Goal: Task Accomplishment & Management: Complete application form

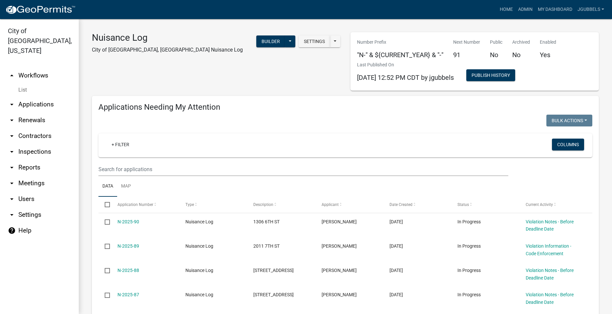
select select "2: 50"
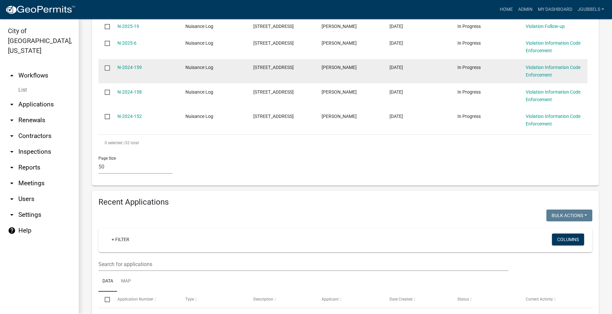
scroll to position [919, 0]
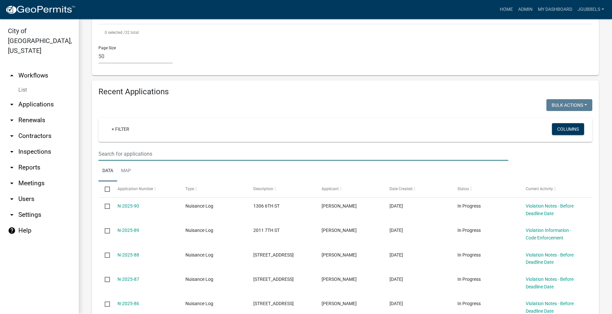
drag, startPoint x: 197, startPoint y: 151, endPoint x: 201, endPoint y: 158, distance: 7.8
click at [198, 155] on input "text" at bounding box center [303, 153] width 410 height 13
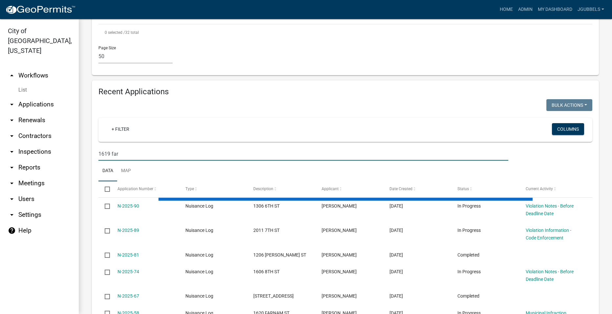
scroll to position [858, 0]
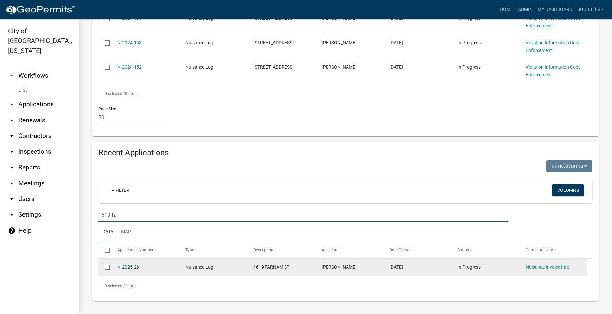
type input "1619 far"
click at [134, 264] on link "N-2025-26" at bounding box center [128, 266] width 22 height 5
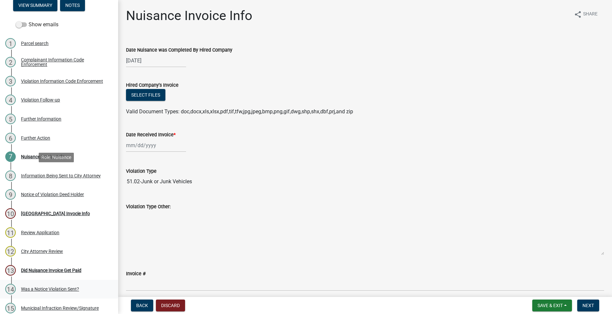
scroll to position [209, 0]
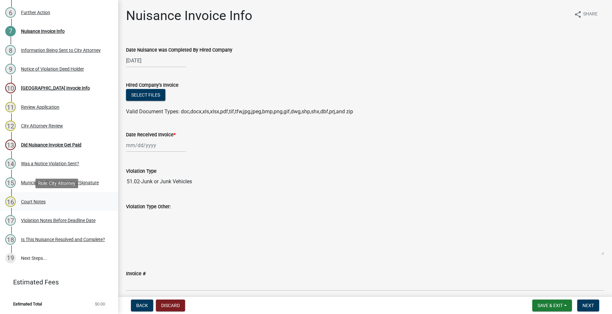
click at [55, 197] on div "16 Court Notes" at bounding box center [56, 201] width 102 height 11
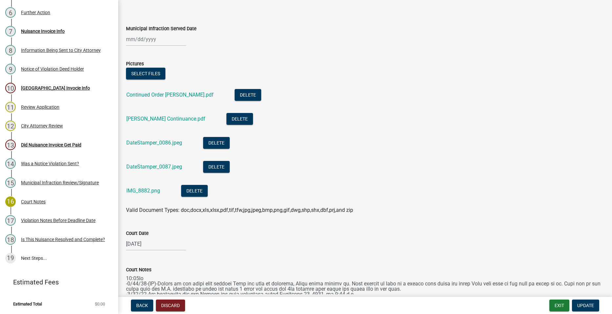
scroll to position [33, 0]
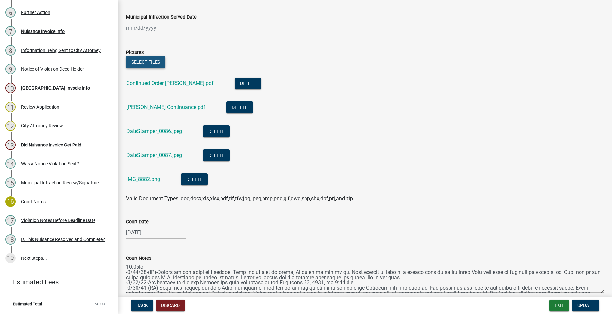
click at [136, 60] on button "Select files" at bounding box center [145, 62] width 39 height 12
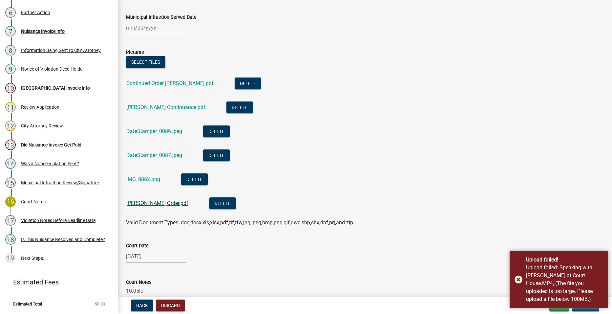
click at [149, 204] on link "[PERSON_NAME] Order.pdf" at bounding box center [157, 203] width 62 height 6
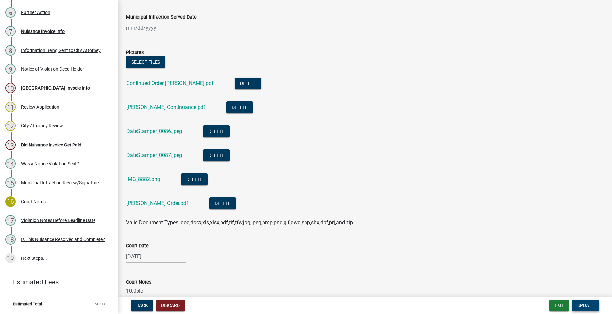
click at [586, 308] on button "Update" at bounding box center [585, 305] width 27 height 12
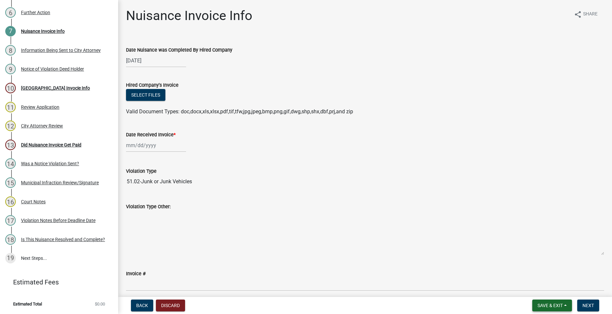
click at [540, 303] on span "Save & Exit" at bounding box center [550, 305] width 25 height 5
click at [538, 289] on button "Save & Exit" at bounding box center [545, 288] width 53 height 16
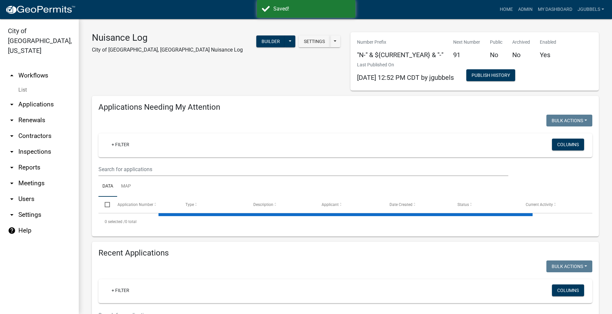
select select "2: 50"
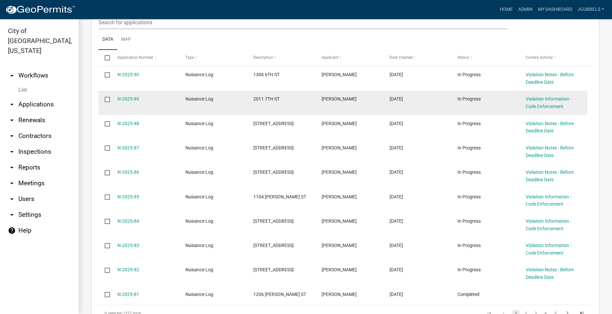
scroll to position [952, 0]
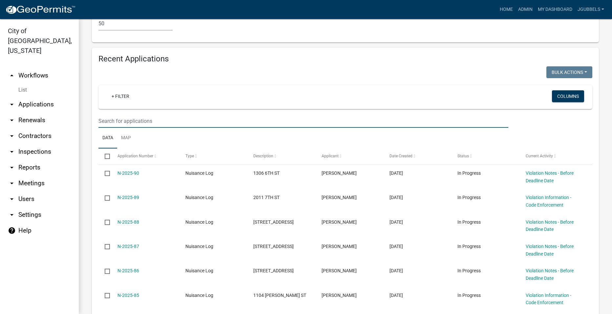
click at [201, 119] on input "text" at bounding box center [303, 120] width 410 height 13
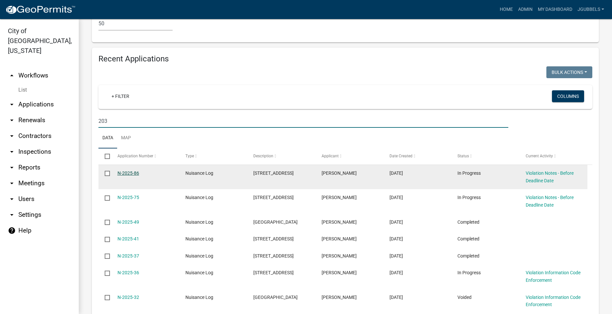
type input "203"
click at [130, 170] on link "N-2025-86" at bounding box center [128, 172] width 22 height 5
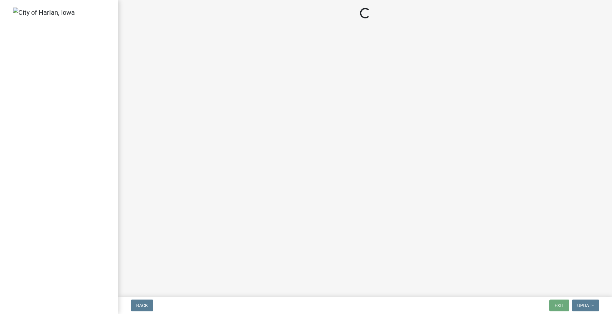
select select "487603ca-b45a-4c36-b707-2c3ad8467b2a"
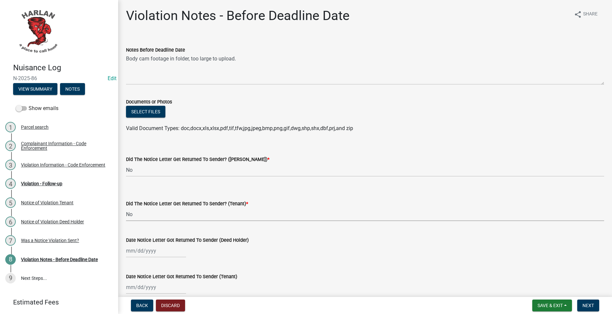
click at [219, 214] on select "Select Item... Yes No" at bounding box center [365, 213] width 478 height 13
click at [126, 207] on select "Select Item... Yes No" at bounding box center [365, 213] width 478 height 13
select select "e2058afb-6297-42a9-8694-3597cc370d7c"
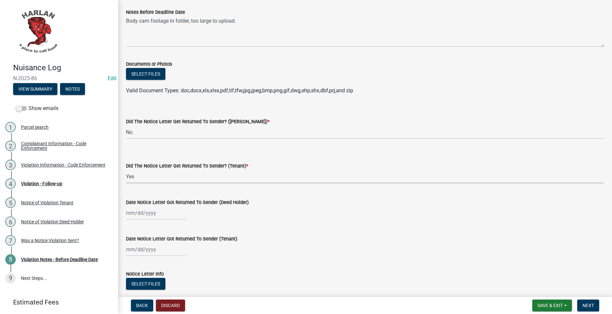
scroll to position [79, 0]
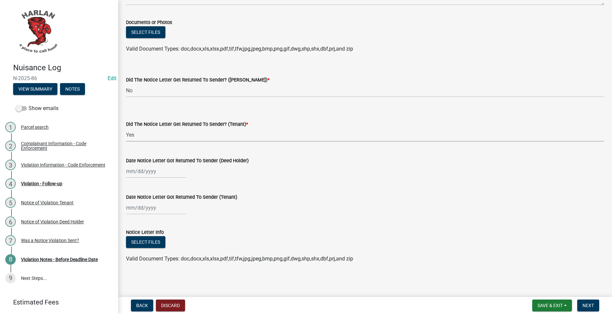
select select "9"
select select "2025"
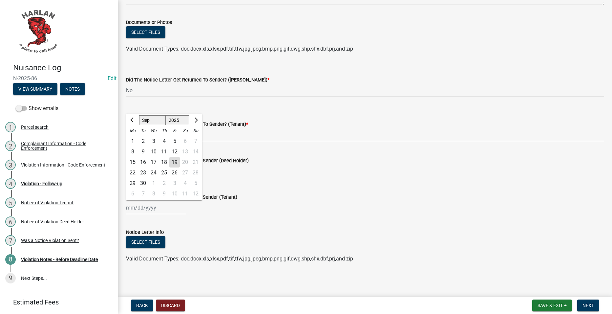
click at [152, 203] on div "[PERSON_NAME] Feb Mar Apr [PERSON_NAME][DATE] Oct Nov [DATE] 1526 1527 1528 152…" at bounding box center [156, 207] width 60 height 13
click at [174, 160] on div "19" at bounding box center [174, 162] width 11 height 11
type input "[DATE]"
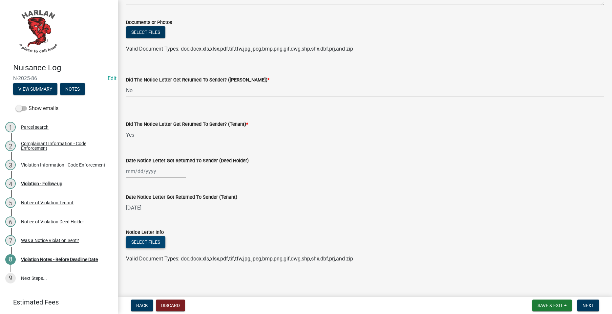
click at [148, 242] on button "Select files" at bounding box center [145, 242] width 39 height 12
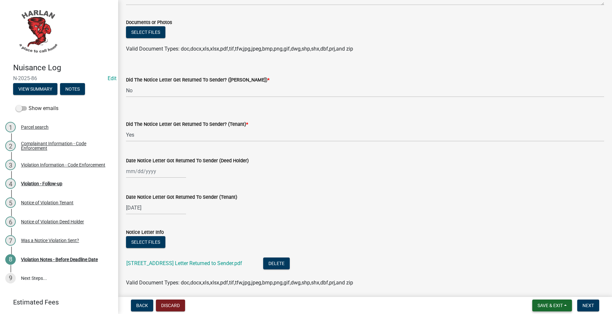
click at [549, 301] on button "Save & Exit" at bounding box center [552, 305] width 40 height 12
click at [546, 285] on button "Save & Exit" at bounding box center [545, 288] width 53 height 16
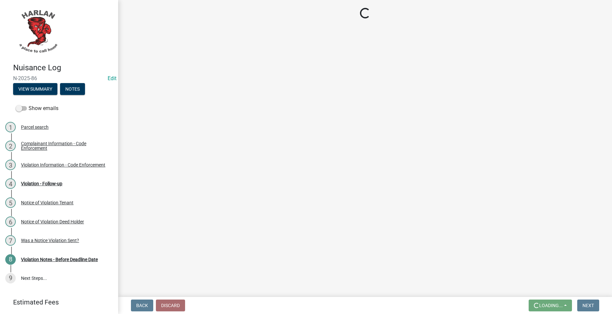
scroll to position [0, 0]
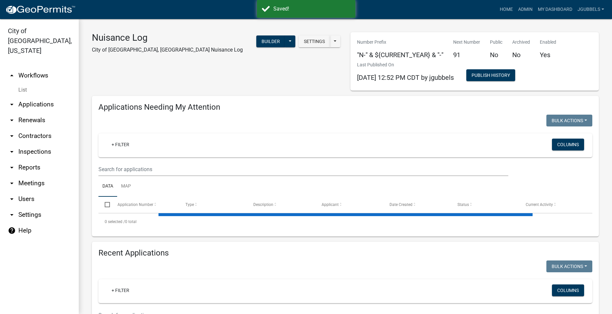
select select "2: 50"
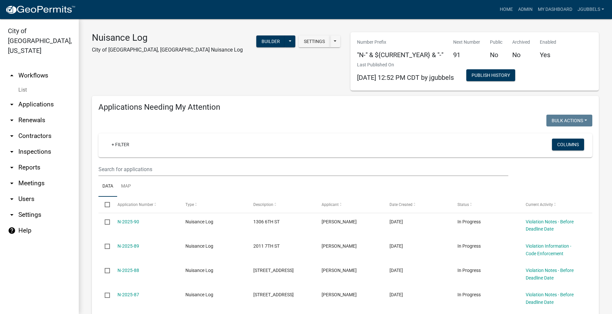
click at [267, 67] on div "Nuisance Log City of [GEOGRAPHIC_DATA], [GEOGRAPHIC_DATA] Nuisance Log Settings…" at bounding box center [216, 61] width 259 height 58
click at [285, 42] on button at bounding box center [290, 41] width 11 height 12
click at [270, 157] on button "Start Application" at bounding box center [268, 153] width 54 height 16
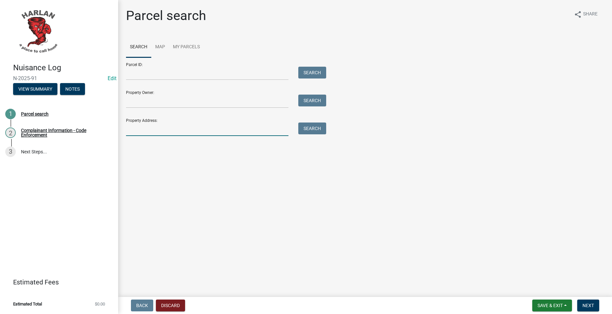
click at [228, 125] on input "Property Address:" at bounding box center [207, 128] width 162 height 13
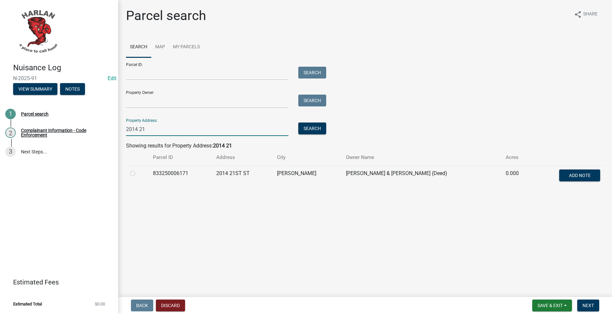
type input "2014 21"
click at [138, 169] on label at bounding box center [138, 169] width 0 height 0
click at [138, 174] on input "radio" at bounding box center [140, 171] width 4 height 4
radio input "true"
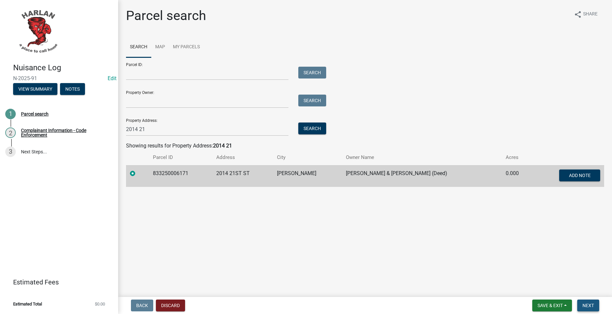
click at [582, 308] on button "Next" at bounding box center [588, 305] width 22 height 12
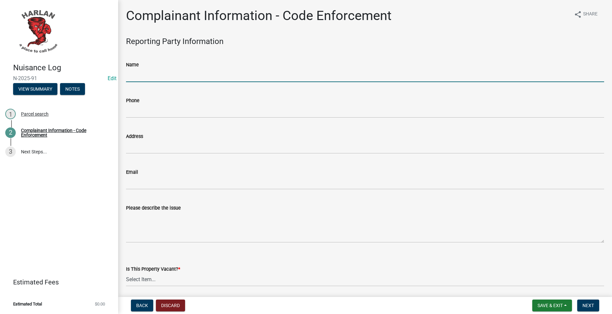
click at [203, 80] on input "Name" at bounding box center [365, 75] width 478 height 13
type input "[PERSON_NAME]"
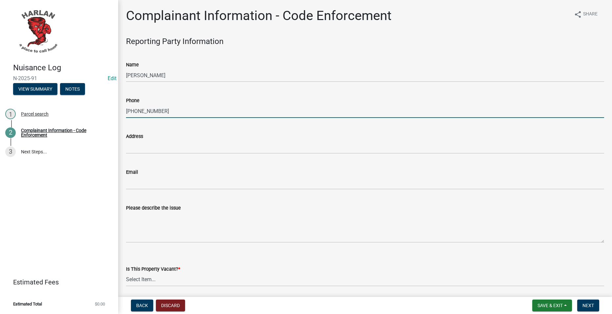
type input "[PHONE_NUMBER]"
drag, startPoint x: 173, startPoint y: 112, endPoint x: 123, endPoint y: 110, distance: 49.9
click at [123, 110] on div "Phone [PHONE_NUMBER]" at bounding box center [365, 102] width 488 height 31
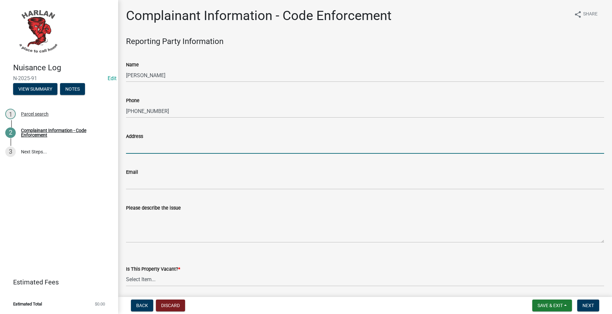
click at [158, 141] on input "Address" at bounding box center [365, 146] width 478 height 13
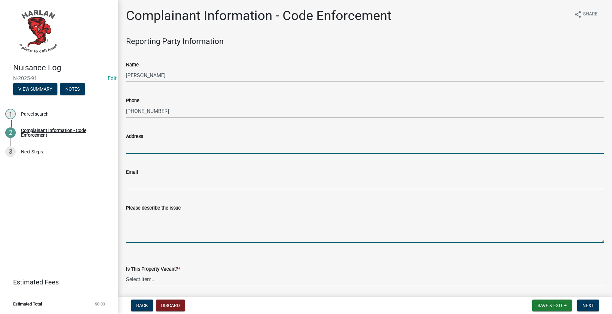
drag, startPoint x: 324, startPoint y: 230, endPoint x: 329, endPoint y: 227, distance: 6.3
click at [328, 228] on textarea "Please describe the issue" at bounding box center [365, 227] width 478 height 31
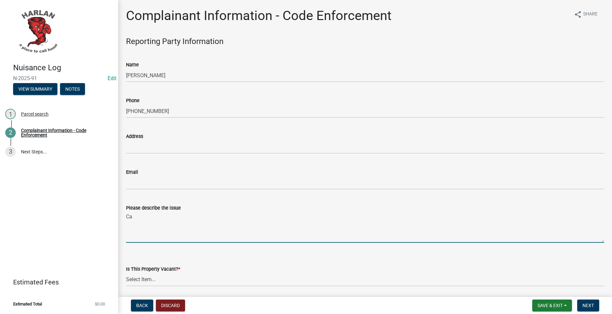
type textarea "C"
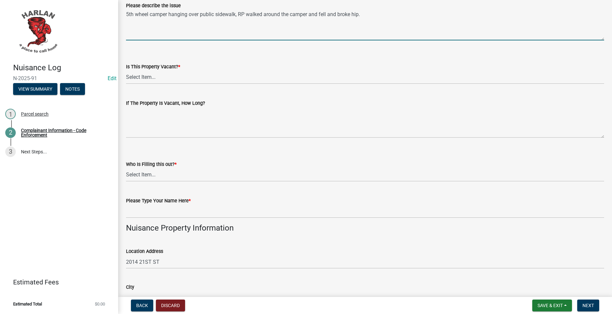
scroll to position [164, 0]
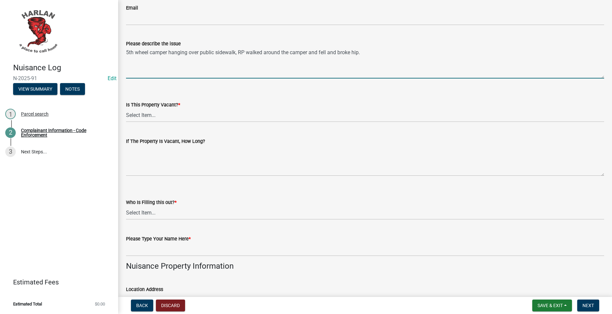
type textarea "5th wheel camper hanging over public sidewalk, RP walked around the camper and …"
click at [240, 113] on select "Select Item... Yes No Unsure" at bounding box center [365, 115] width 478 height 13
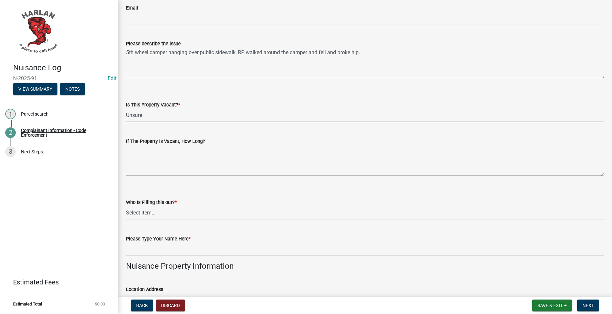
click at [126, 109] on select "Select Item... Yes No Unsure" at bounding box center [365, 115] width 478 height 13
select select "49b6a45b-4058-468a-b08f-043d13f31423"
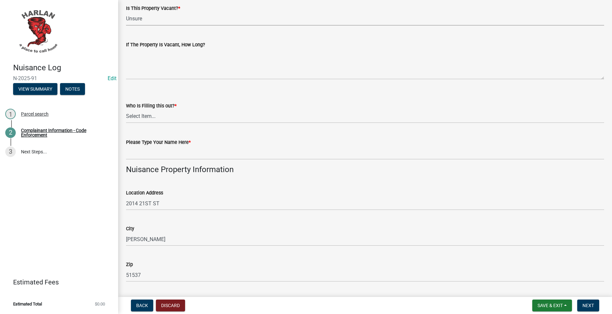
scroll to position [263, 0]
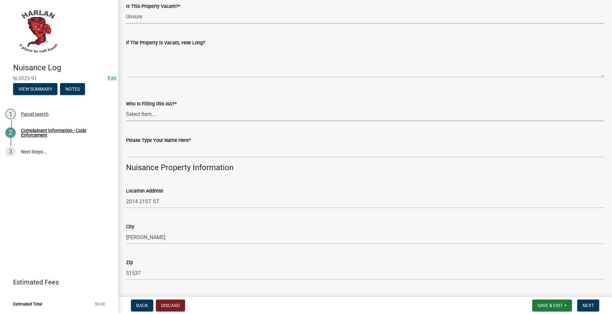
click at [195, 115] on select "Select Item... [GEOGRAPHIC_DATA] 83-25" at bounding box center [365, 114] width 478 height 13
click at [126, 108] on select "Select Item... [GEOGRAPHIC_DATA] 83-25" at bounding box center [365, 114] width 478 height 13
select select "c036b1b8-0d0a-4718-af47-3855d29bc181"
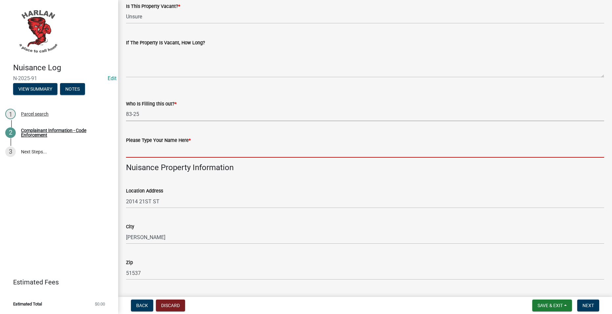
click at [161, 147] on input "Please Type Your Name Here *" at bounding box center [365, 150] width 478 height 13
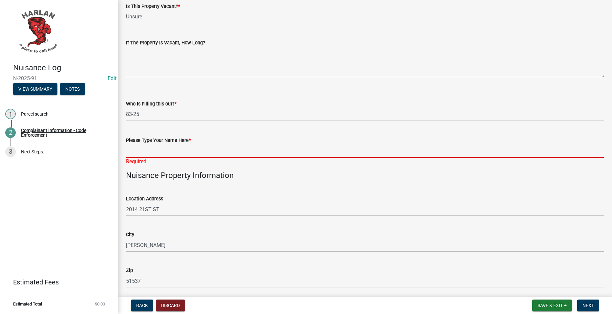
click at [260, 147] on input "Please Type Your Name Here *" at bounding box center [365, 150] width 478 height 13
type input "8325"
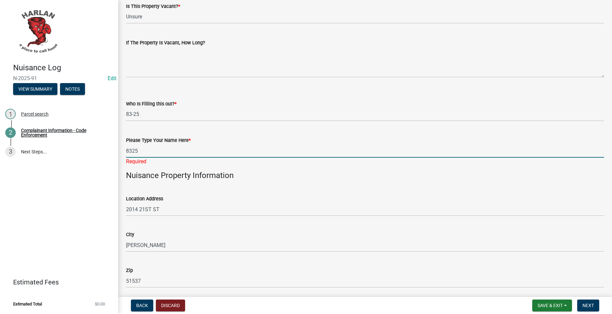
type input "[PERSON_NAME] (Contract)"
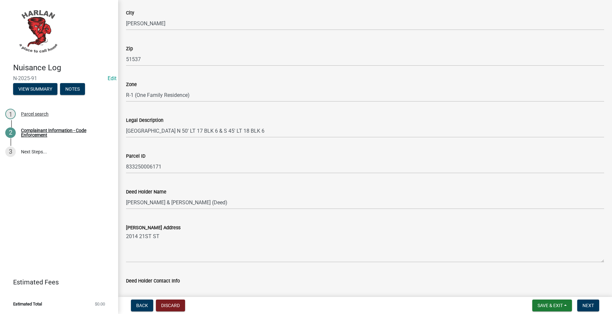
scroll to position [624, 0]
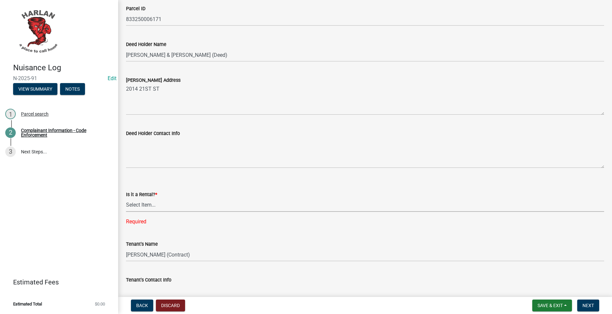
click at [199, 199] on select "Select Item... Yes No" at bounding box center [365, 204] width 478 height 13
click at [126, 198] on select "Select Item... Yes No" at bounding box center [365, 204] width 478 height 13
select select "db954dd5-c658-4052-8664-ee6695e82e3a"
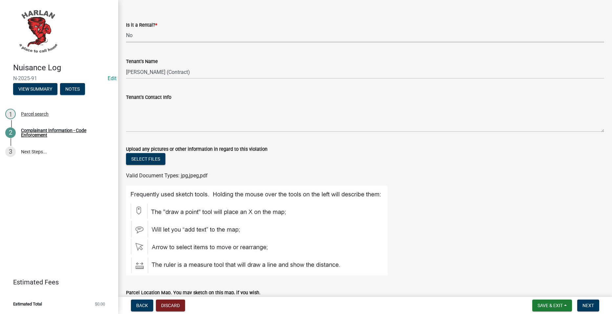
scroll to position [722, 0]
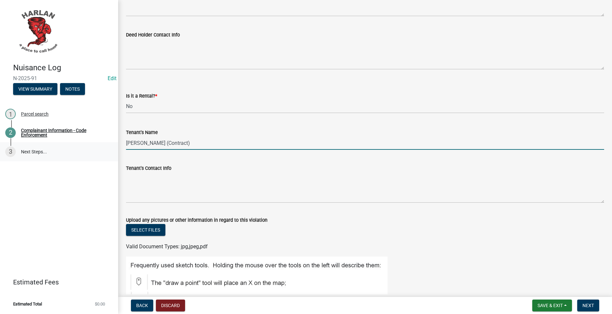
drag, startPoint x: 207, startPoint y: 145, endPoint x: 9, endPoint y: 142, distance: 197.6
click at [9, 142] on div "Nuisance Log N-2025-91 Edit View Summary Notes 1 Parcel search 2 Complainant In…" at bounding box center [306, 157] width 612 height 314
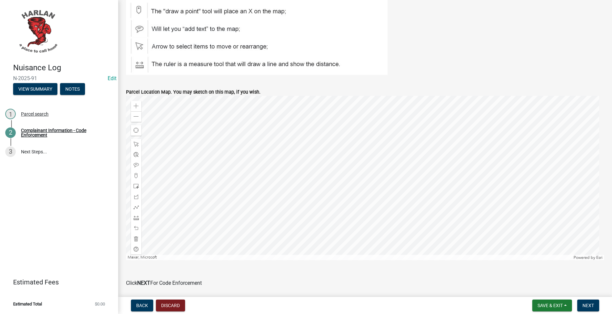
scroll to position [1017, 0]
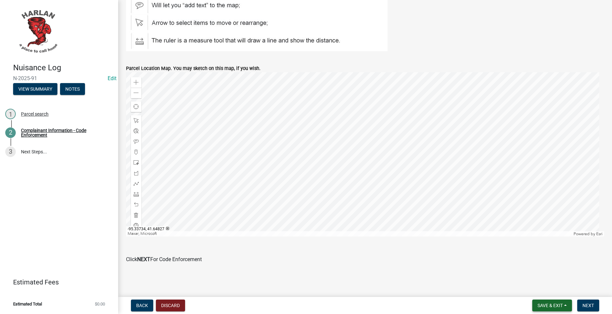
click at [559, 306] on span "Save & Exit" at bounding box center [550, 305] width 25 height 5
click at [541, 284] on button "Save & Exit" at bounding box center [545, 288] width 53 height 16
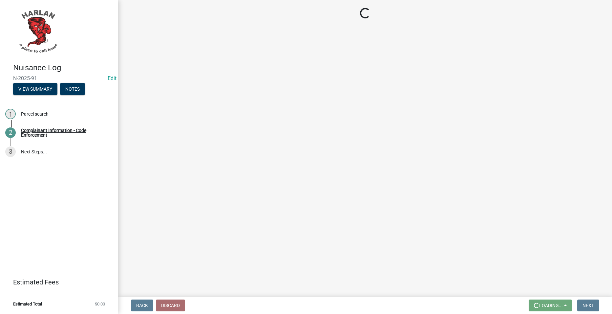
scroll to position [0, 0]
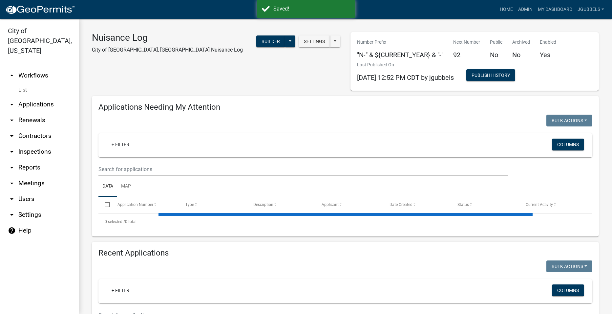
select select "2: 50"
